Goal: Transaction & Acquisition: Book appointment/travel/reservation

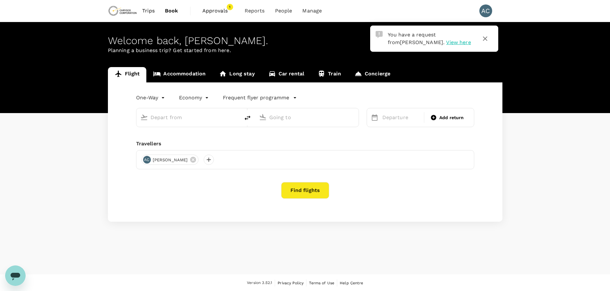
type input "premium-economy"
type input "[GEOGRAPHIC_DATA] ([GEOGRAPHIC_DATA])"
type input "Vancouver Intl (YVR)"
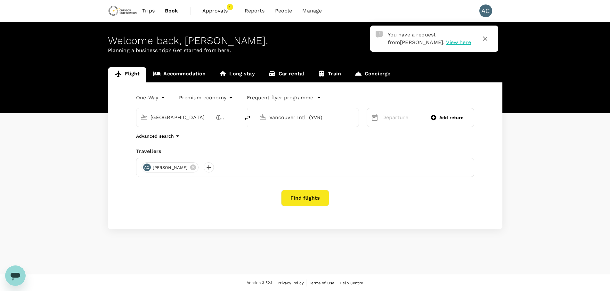
click at [446, 41] on span "View here" at bounding box center [458, 42] width 25 height 6
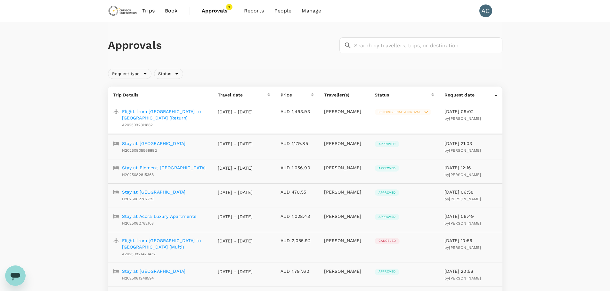
click at [426, 113] on icon at bounding box center [425, 112] width 7 height 7
click at [404, 126] on icon at bounding box center [406, 128] width 8 height 8
